Goal: Transaction & Acquisition: Subscribe to service/newsletter

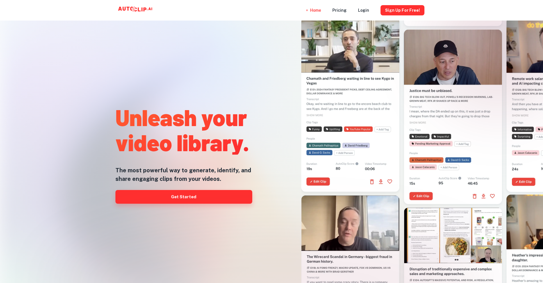
click at [202, 198] on link "Get Started" at bounding box center [183, 197] width 137 height 14
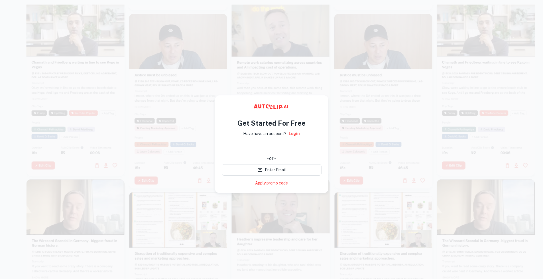
click at [202, 198] on video at bounding box center [178, 216] width 98 height 49
click at [261, 194] on video at bounding box center [281, 202] width 98 height 49
click at [230, 96] on div "Get Started For Free Have have an account? Login - or - Enter Email Apply promo…" at bounding box center [271, 144] width 113 height 98
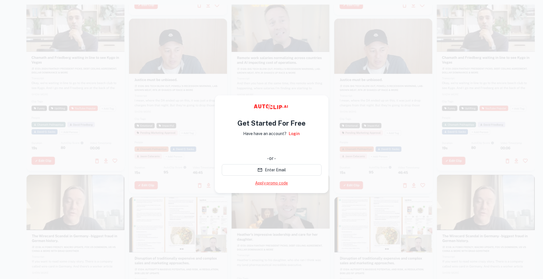
click at [276, 185] on link "Apply promo code" at bounding box center [271, 183] width 33 height 6
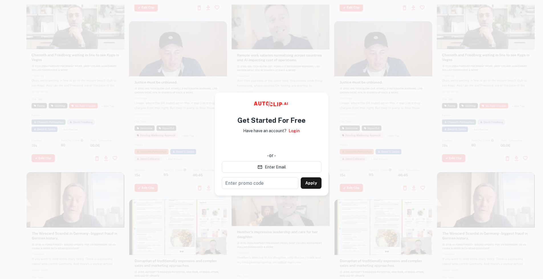
click at [237, 103] on icon at bounding box center [272, 104] width 86 height 11
